Goal: Information Seeking & Learning: Check status

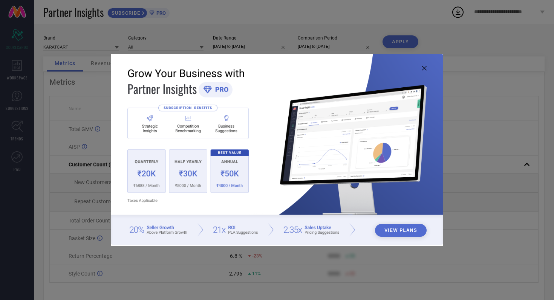
click at [425, 67] on icon at bounding box center [424, 68] width 5 height 5
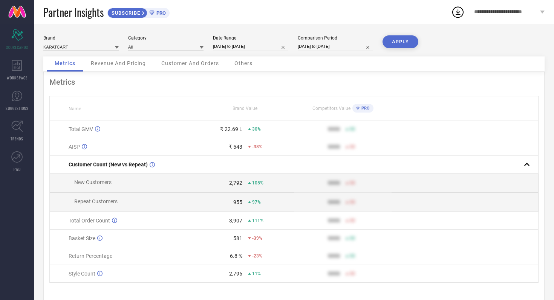
select select "8"
select select "2025"
select select "9"
select select "2025"
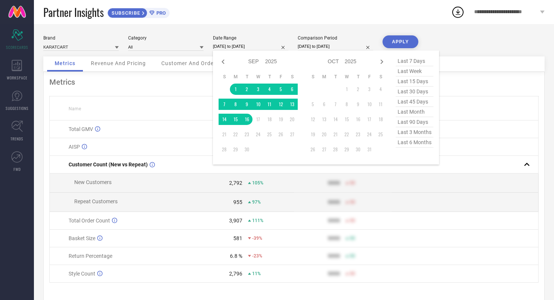
click at [270, 46] on input "[DATE] to [DATE]" at bounding box center [250, 47] width 75 height 8
click at [282, 13] on div "Partner Insights SUBSCRIBE PRO" at bounding box center [247, 12] width 408 height 24
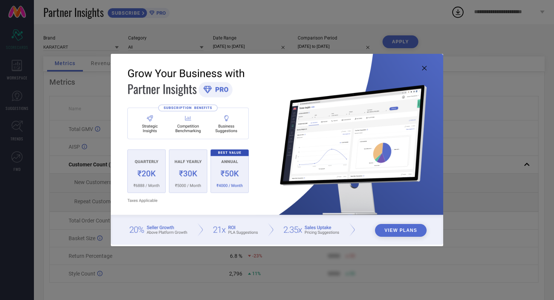
click at [424, 69] on icon at bounding box center [424, 68] width 5 height 5
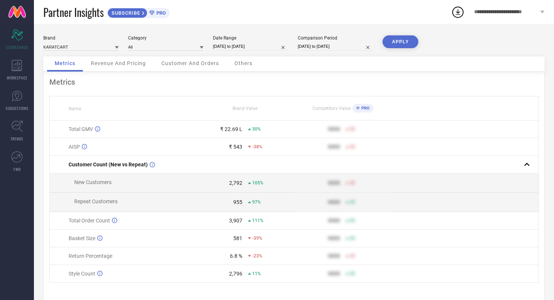
select select "8"
select select "2025"
select select "9"
select select "2025"
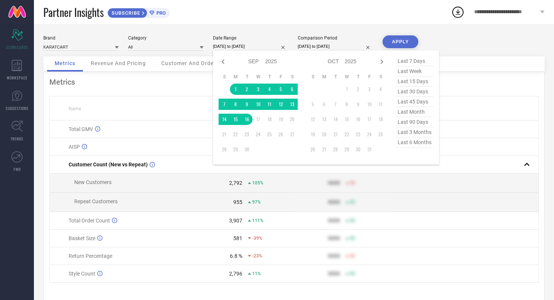
click at [267, 46] on input "[DATE] to [DATE]" at bounding box center [250, 47] width 75 height 8
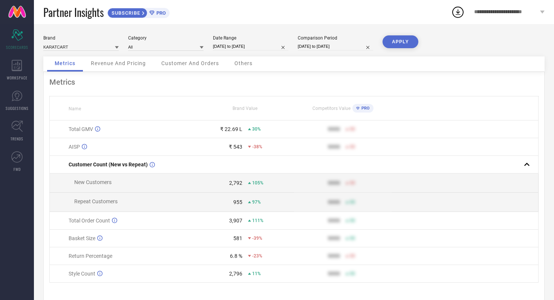
click at [278, 24] on div "Partner Insights SUBSCRIBE PRO" at bounding box center [247, 12] width 408 height 24
